Goal: Task Accomplishment & Management: Complete application form

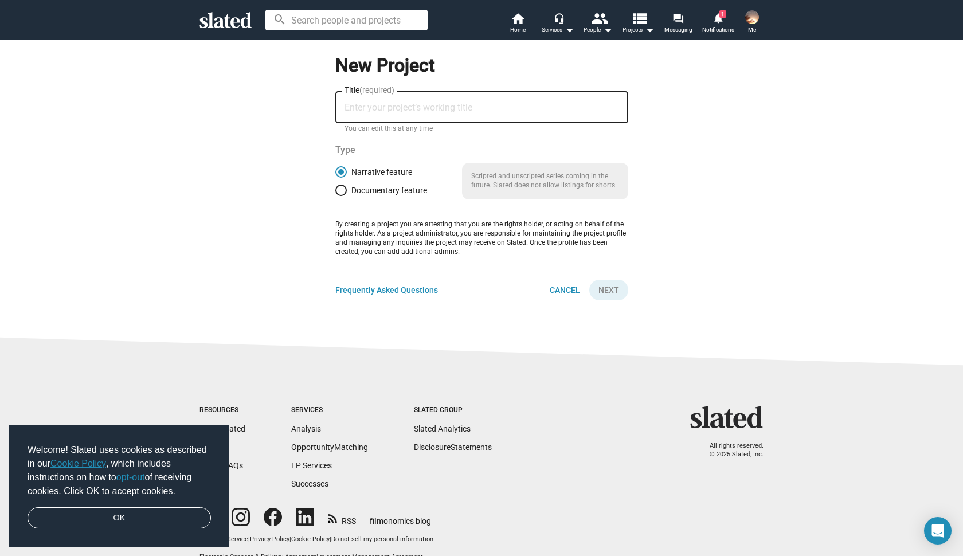
click at [367, 104] on input "Title (required)" at bounding box center [482, 108] width 275 height 10
type input "[DEMOGRAPHIC_DATA]"
click at [616, 284] on span "Next" at bounding box center [609, 290] width 21 height 21
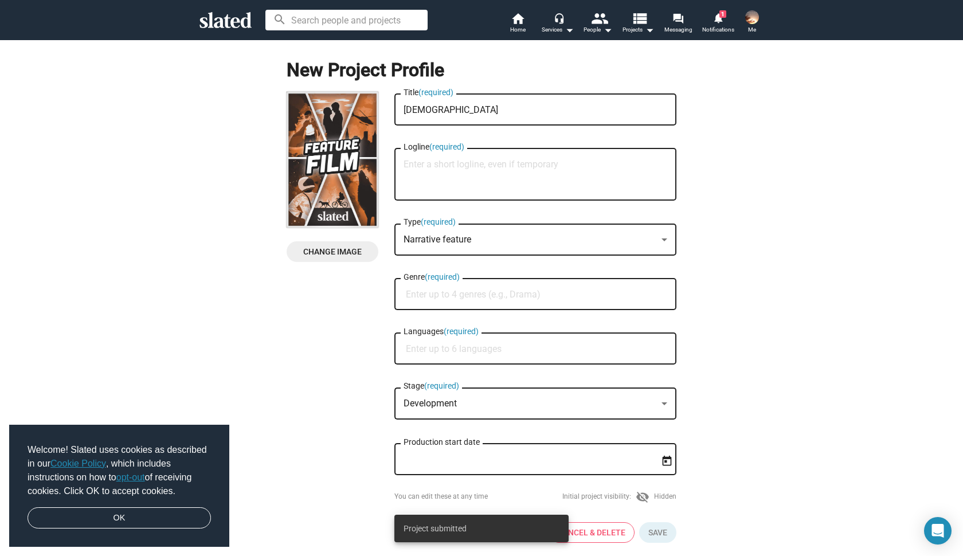
click at [483, 167] on textarea "Logline (required)" at bounding box center [536, 174] width 264 height 31
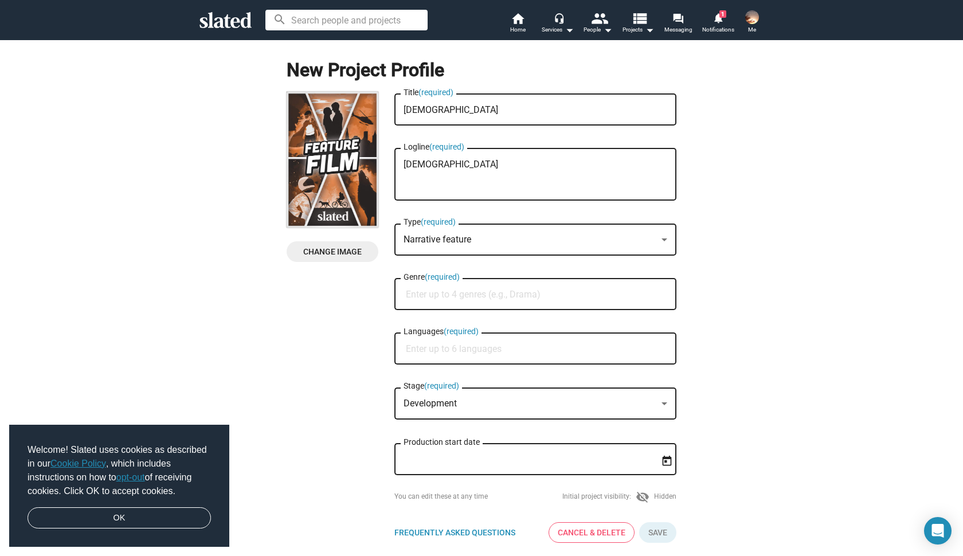
type textarea "[DEMOGRAPHIC_DATA]"
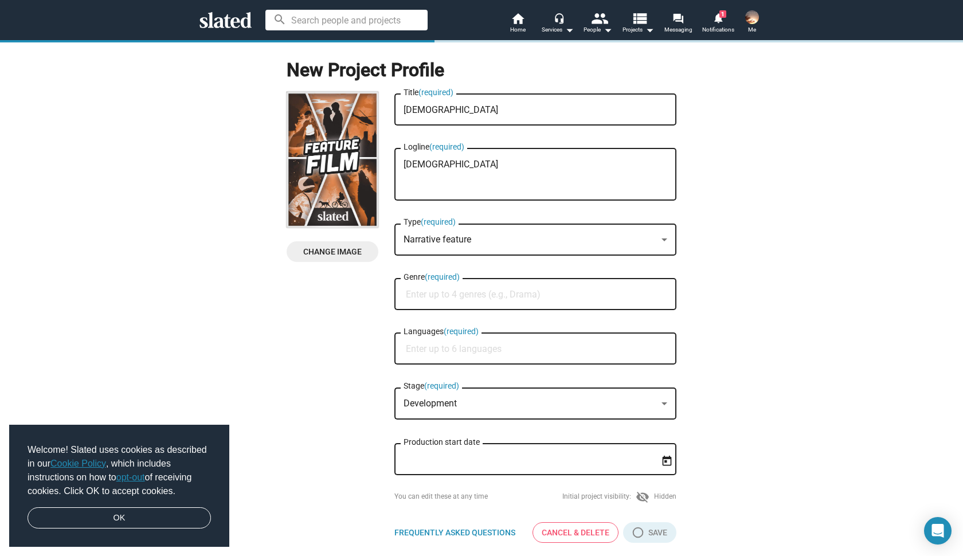
click at [639, 240] on div "Narrative feature" at bounding box center [530, 240] width 253 height 12
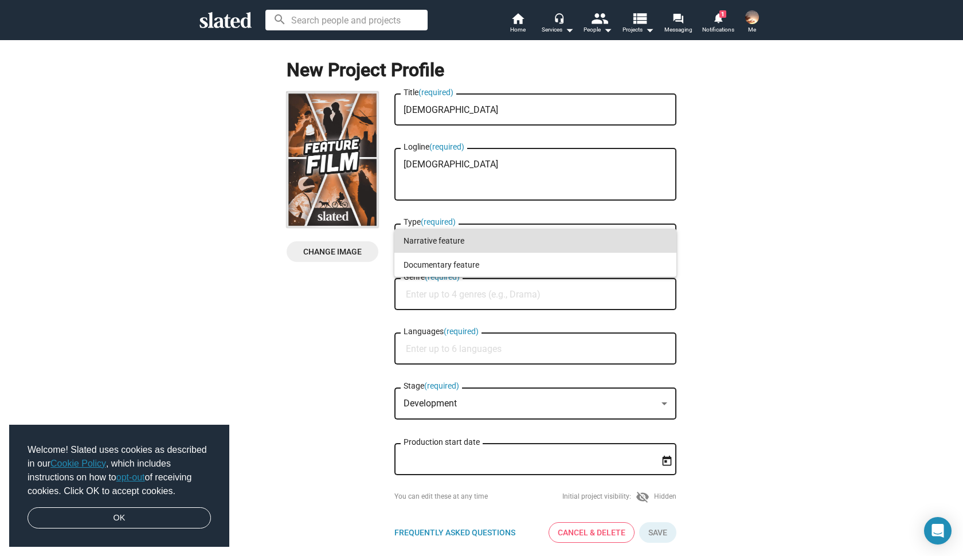
click at [617, 230] on span "Narrative feature" at bounding box center [536, 241] width 264 height 24
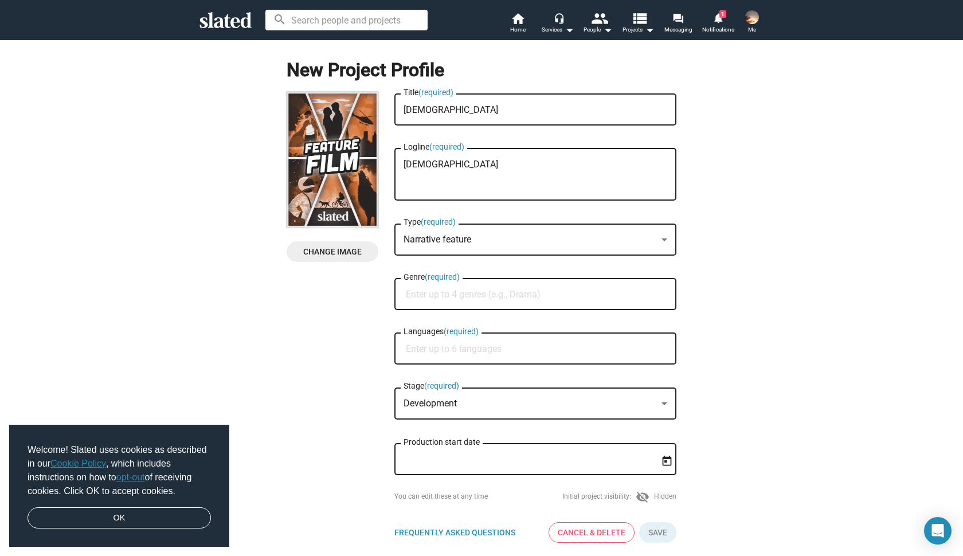
click at [525, 287] on div "Genre (required)" at bounding box center [536, 293] width 264 height 34
type input "Faith"
click at [491, 349] on input "Languages (required)" at bounding box center [538, 349] width 264 height 10
type input "English"
click at [472, 381] on span "English" at bounding box center [535, 378] width 268 height 23
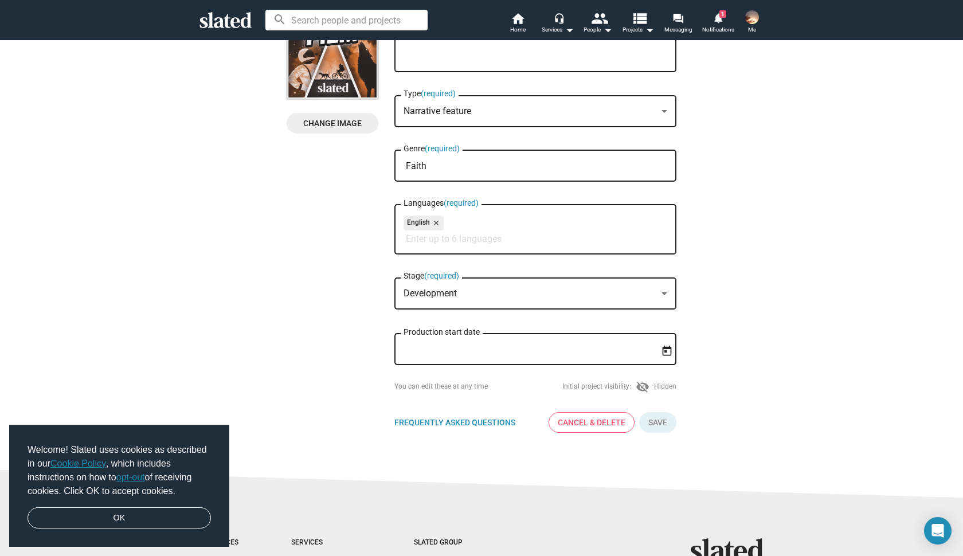
scroll to position [133, 0]
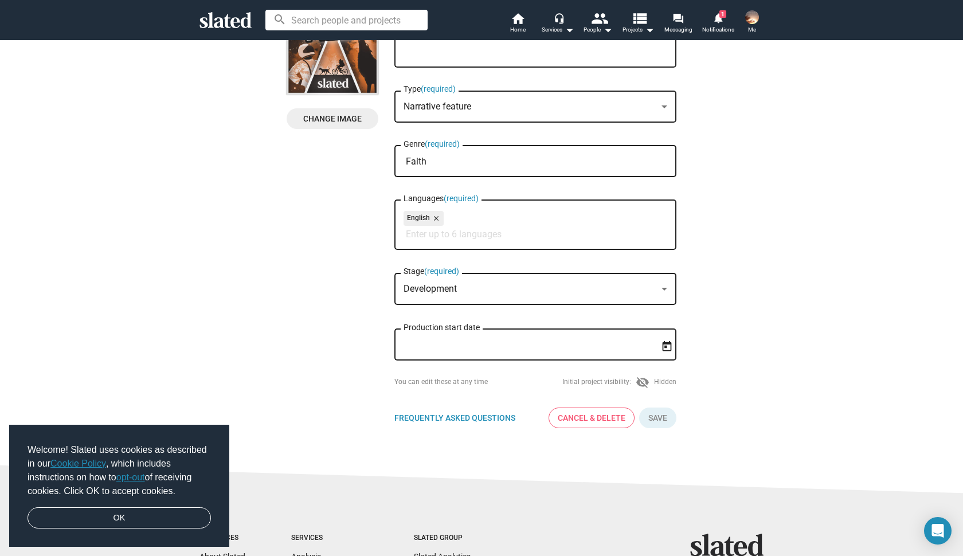
click at [581, 295] on div "Development" at bounding box center [530, 289] width 253 height 12
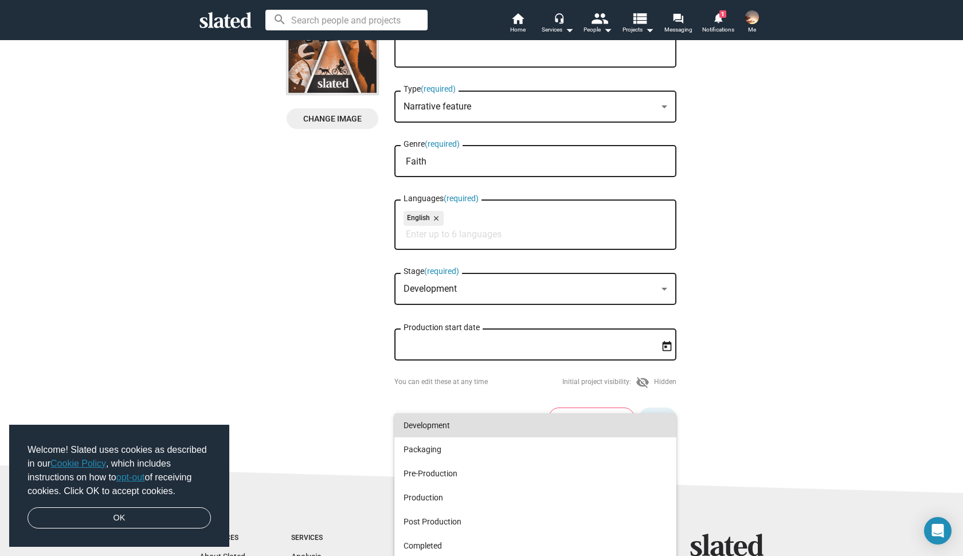
scroll to position [0, 0]
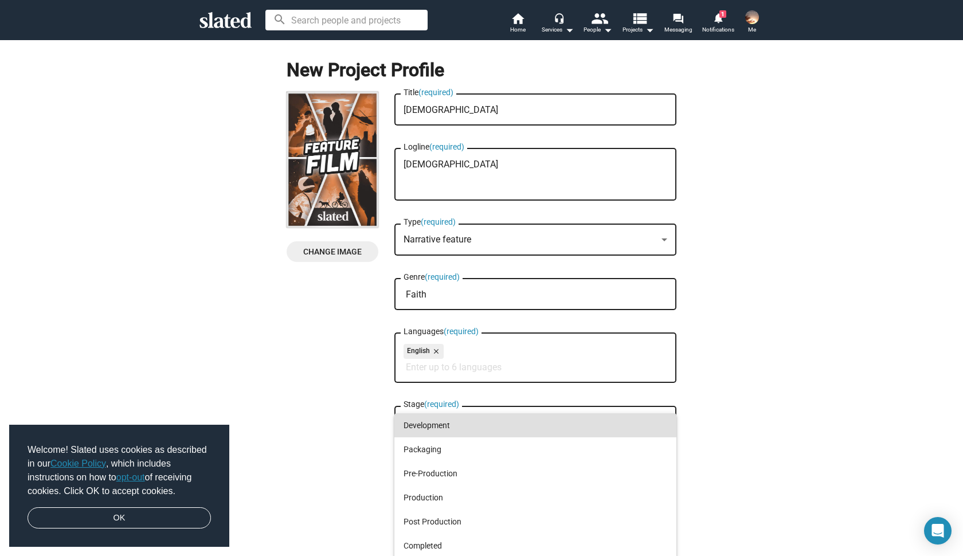
click at [722, 18] on div at bounding box center [481, 278] width 963 height 556
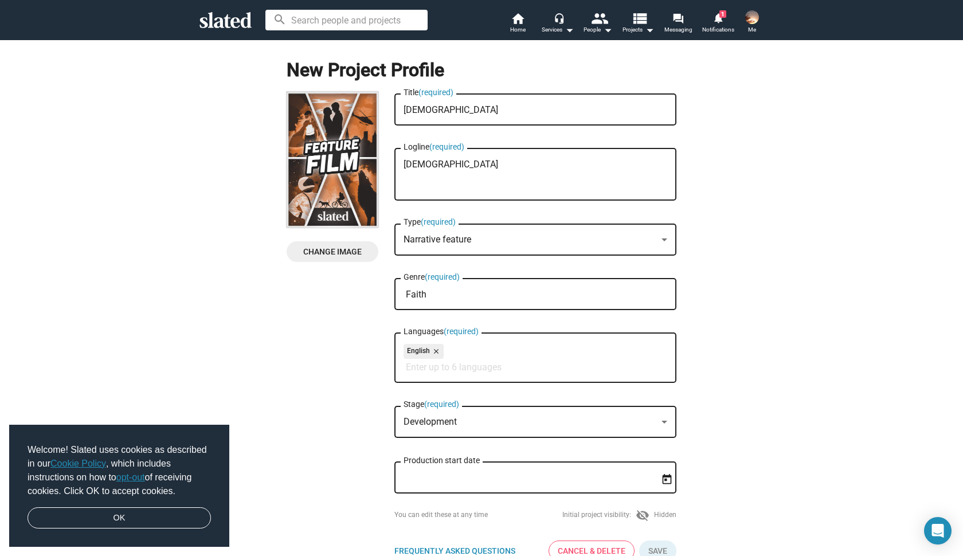
click at [722, 18] on mat-icon "notifications" at bounding box center [718, 17] width 11 height 11
